Goal: Participate in discussion

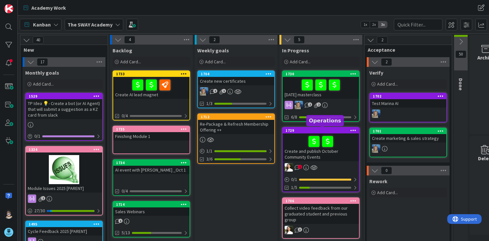
click at [314, 131] on div "1729" at bounding box center [322, 131] width 73 height 5
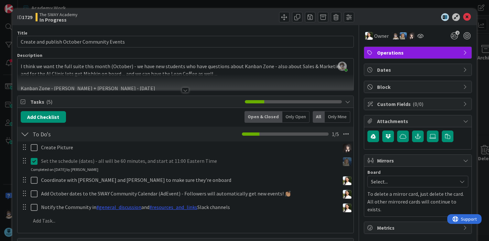
click at [183, 91] on div at bounding box center [185, 90] width 7 height 5
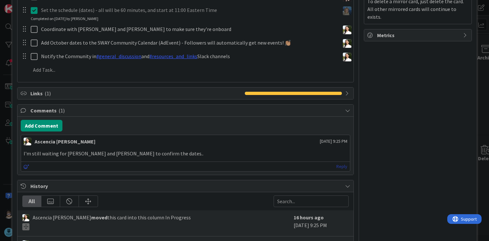
scroll to position [193, 0]
click at [337, 165] on link "Reply" at bounding box center [342, 166] width 11 height 8
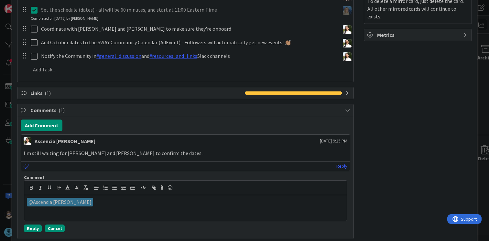
click at [58, 230] on button "Cancel" at bounding box center [55, 229] width 20 height 8
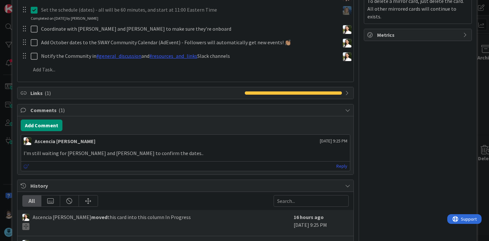
click at [25, 167] on icon at bounding box center [27, 166] width 6 height 5
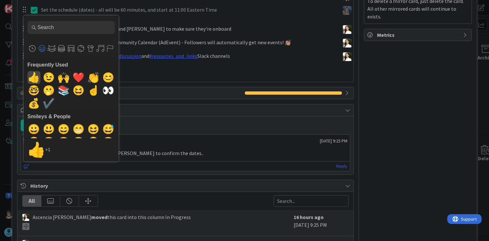
click at [35, 74] on span "👍" at bounding box center [33, 77] width 15 height 13
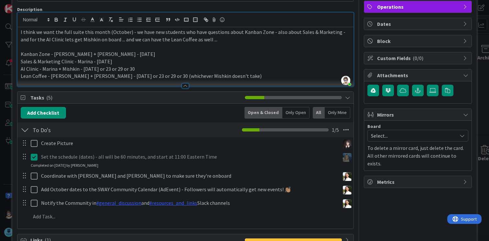
scroll to position [0, 0]
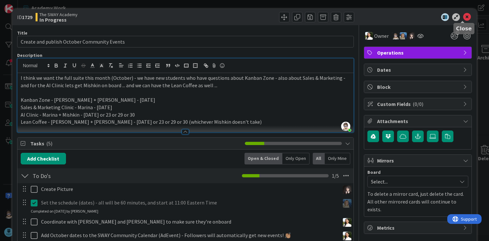
click at [464, 16] on icon at bounding box center [468, 17] width 8 height 8
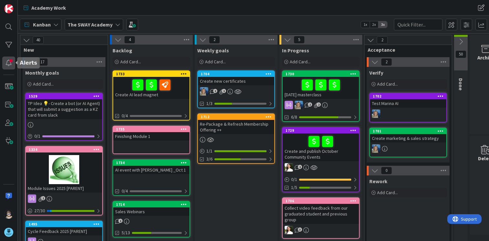
click at [9, 63] on div at bounding box center [8, 63] width 13 height 13
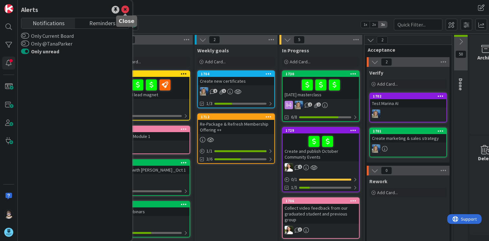
click at [124, 10] on icon at bounding box center [125, 10] width 8 height 8
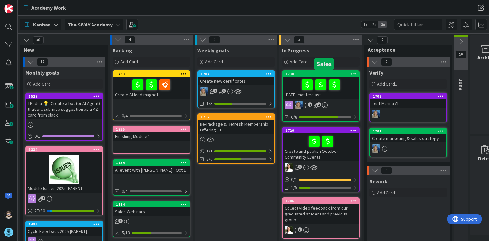
click at [322, 74] on div "1730" at bounding box center [322, 74] width 73 height 5
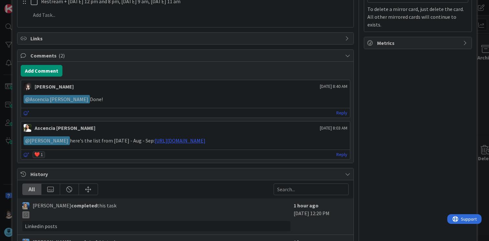
scroll to position [323, 0]
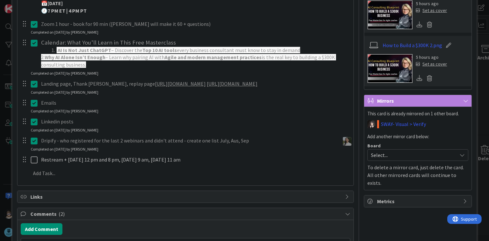
click at [133, 142] on p "Dripify - who registered for the last 2 webinars and didn't attend - create one…" at bounding box center [189, 140] width 296 height 7
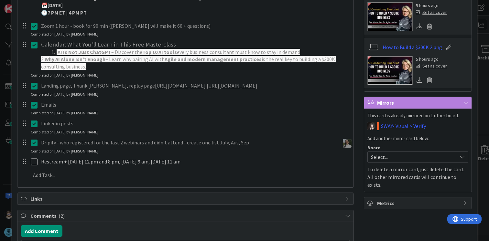
scroll to position [162, 0]
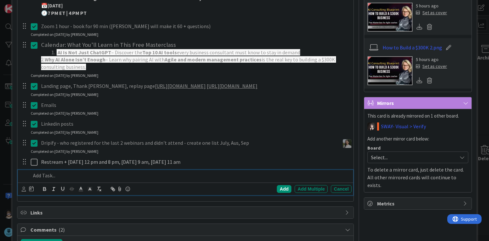
click at [41, 176] on p at bounding box center [190, 175] width 319 height 7
click at [24, 190] on icon at bounding box center [24, 189] width 4 height 5
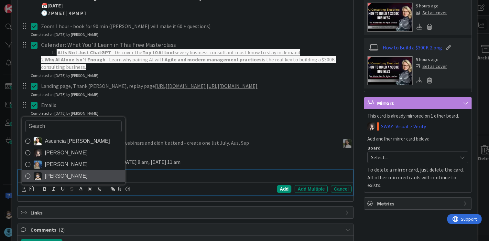
click at [26, 175] on icon at bounding box center [27, 177] width 5 height 10
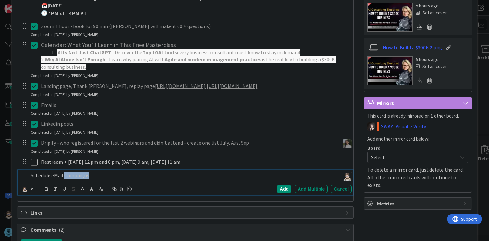
drag, startPoint x: 64, startPoint y: 176, endPoint x: 87, endPoint y: 175, distance: 23.3
click at [87, 175] on p "Schedule eMail Campaigns" at bounding box center [184, 175] width 307 height 7
click at [280, 189] on div "Add" at bounding box center [284, 189] width 15 height 8
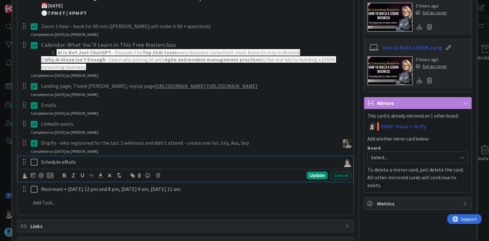
click at [36, 163] on icon at bounding box center [34, 163] width 7 height 8
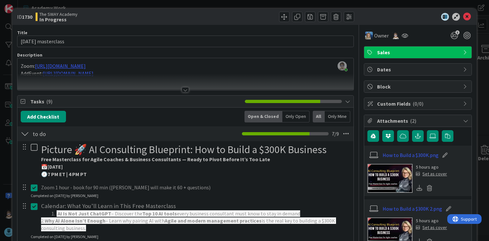
scroll to position [0, 0]
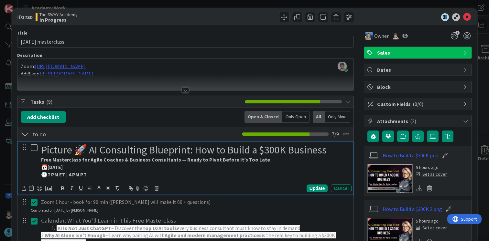
click at [35, 151] on icon at bounding box center [34, 148] width 7 height 8
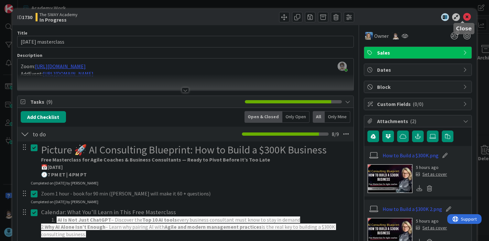
click at [464, 18] on icon at bounding box center [468, 17] width 8 height 8
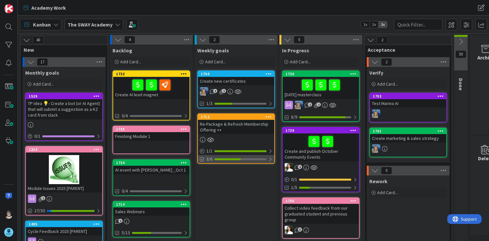
click at [270, 158] on div at bounding box center [271, 159] width 4 height 5
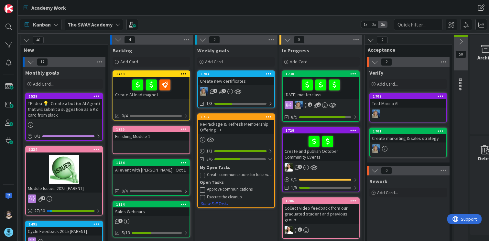
click at [268, 116] on icon at bounding box center [269, 117] width 6 height 5
